Goal: Transaction & Acquisition: Purchase product/service

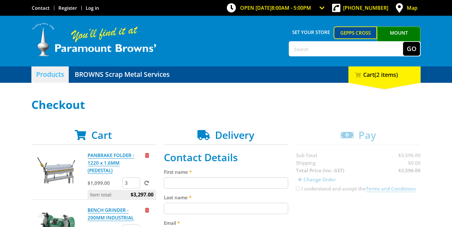
click at [54, 82] on link "Products" at bounding box center [49, 74] width 37 height 16
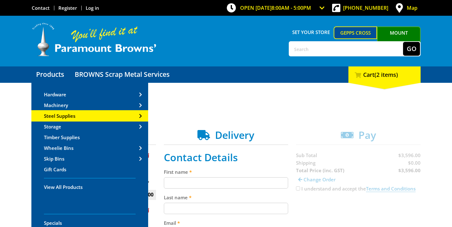
click at [70, 111] on link "Steel Supplies" at bounding box center [89, 116] width 117 height 10
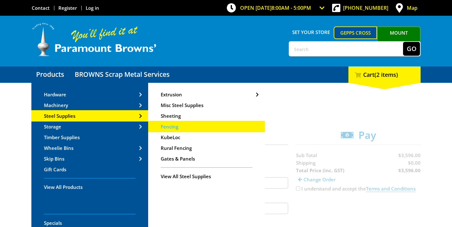
click at [180, 121] on link "Fencing" at bounding box center [206, 126] width 117 height 10
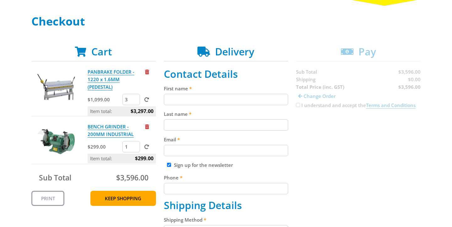
scroll to position [122, 0]
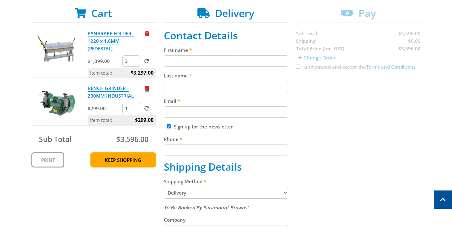
click at [147, 90] on span "Remove from cart" at bounding box center [147, 88] width 4 height 5
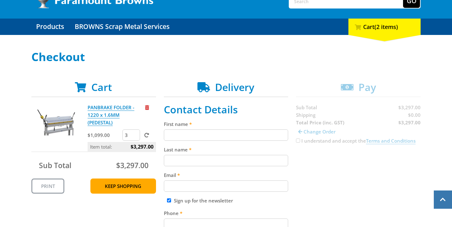
scroll to position [39, 0]
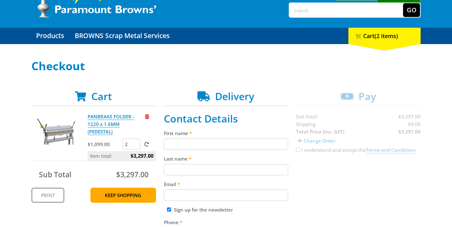
click at [136, 145] on input "2" at bounding box center [132, 143] width 18 height 11
type input "1"
click at [136, 145] on input "1" at bounding box center [132, 143] width 18 height 11
click at [147, 142] on span at bounding box center [147, 144] width 5 height 5
click at [0, 0] on input "submit" at bounding box center [0, 0] width 0 height 0
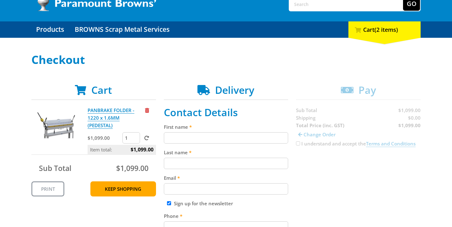
scroll to position [49, 0]
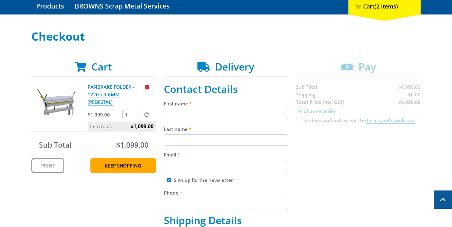
scroll to position [39, 0]
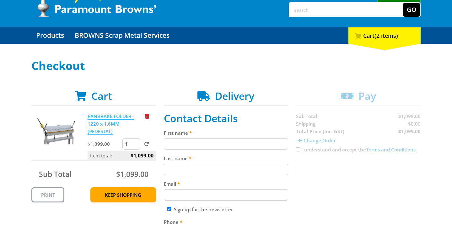
click at [103, 124] on link "PANBRAKE FOLDER - 1220 x 1.6MM (PEDESTAL)" at bounding box center [111, 124] width 47 height 22
